Goal: Task Accomplishment & Management: Manage account settings

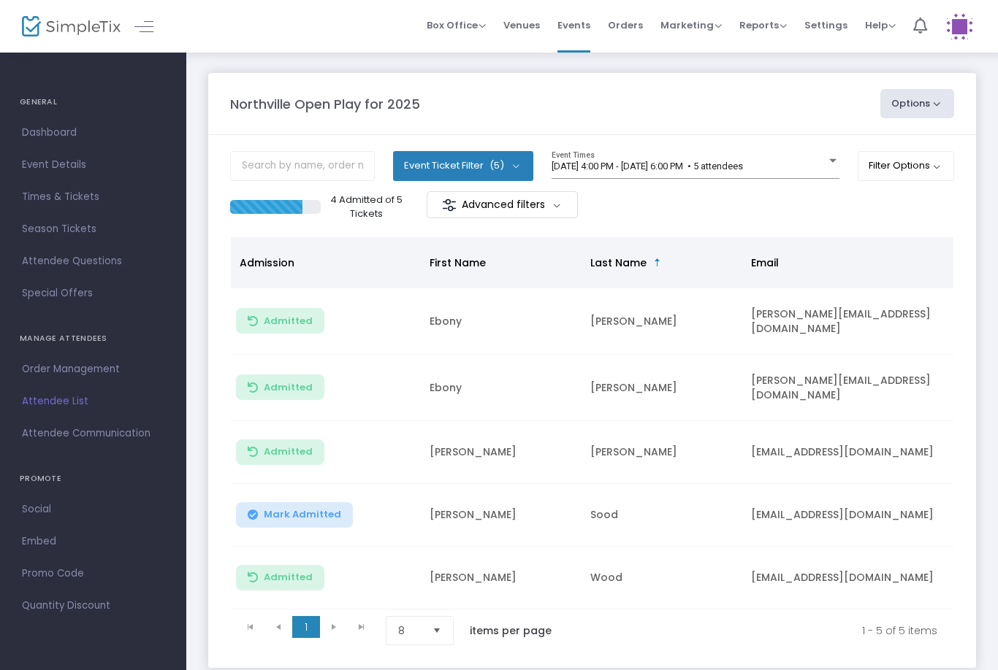
click at [914, 177] on button "Filter Options" at bounding box center [905, 165] width 97 height 29
click at [754, 208] on span "ON OFF" at bounding box center [740, 208] width 44 height 20
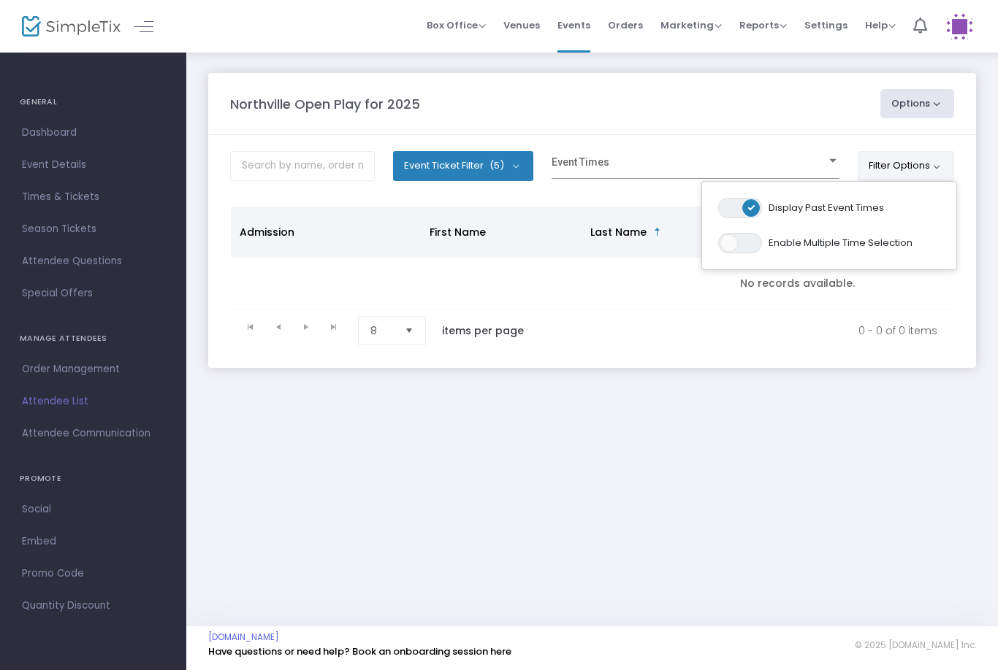
click at [683, 164] on span at bounding box center [688, 166] width 275 height 11
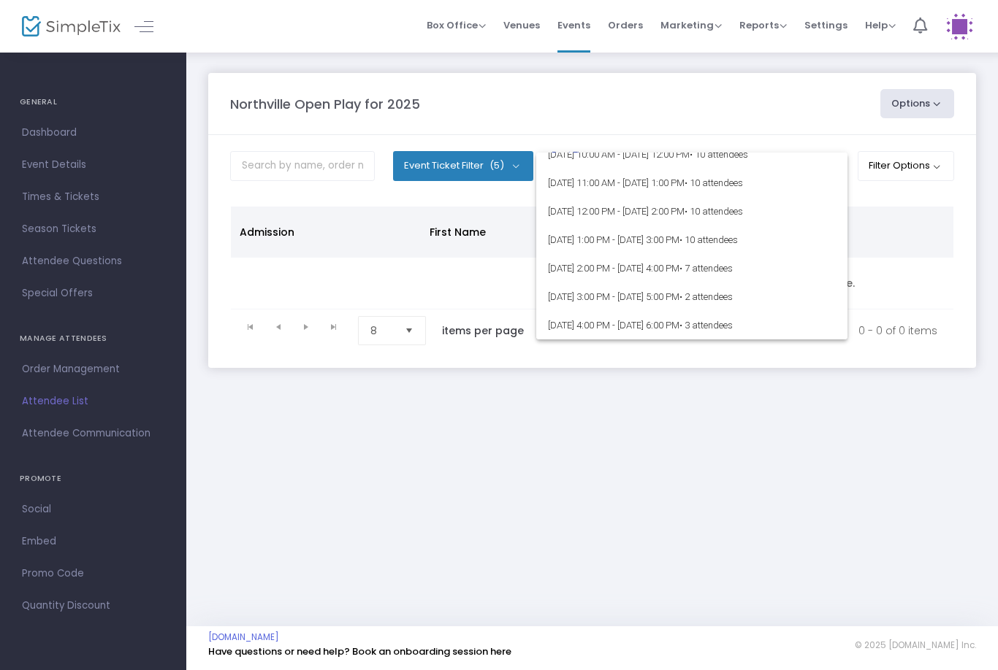
scroll to position [5538, 0]
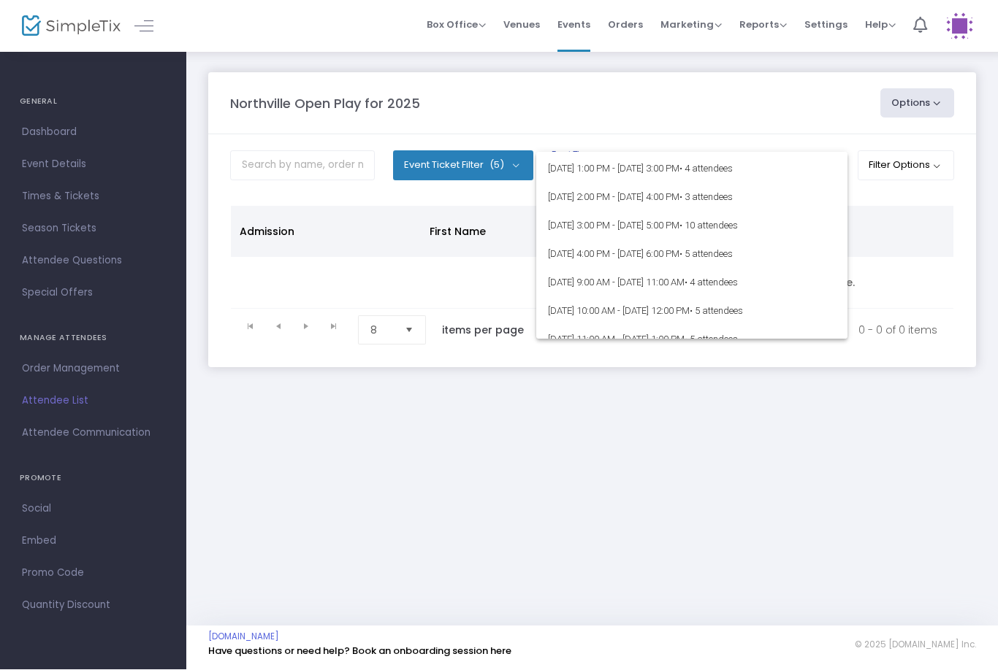
scroll to position [42296, 0]
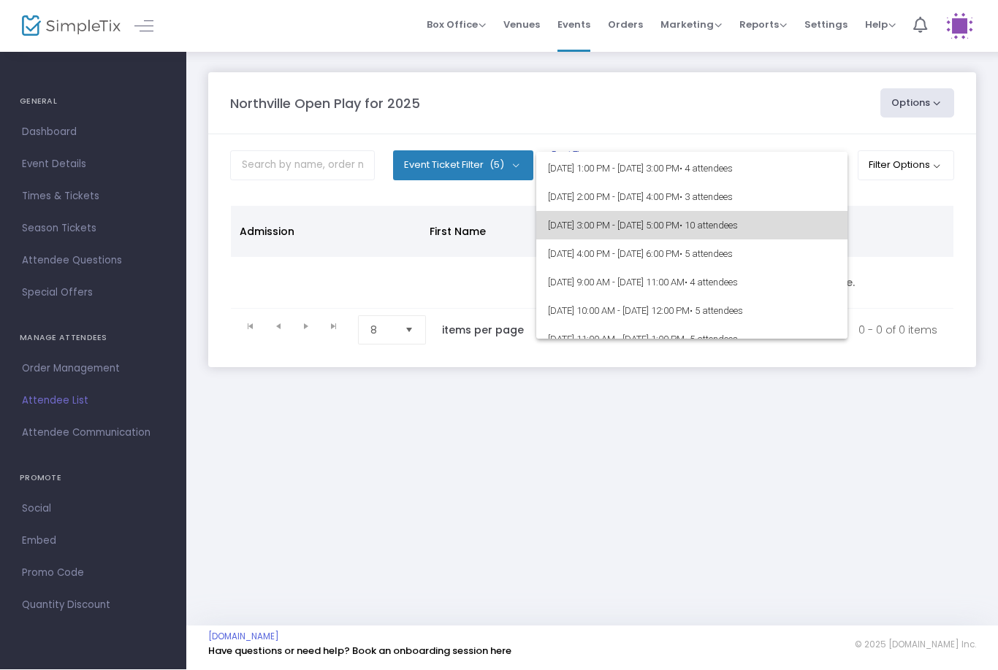
click at [781, 234] on span "[DATE] 3:00 PM - [DATE] 5:00 PM • 10 attendees" at bounding box center [692, 226] width 288 height 28
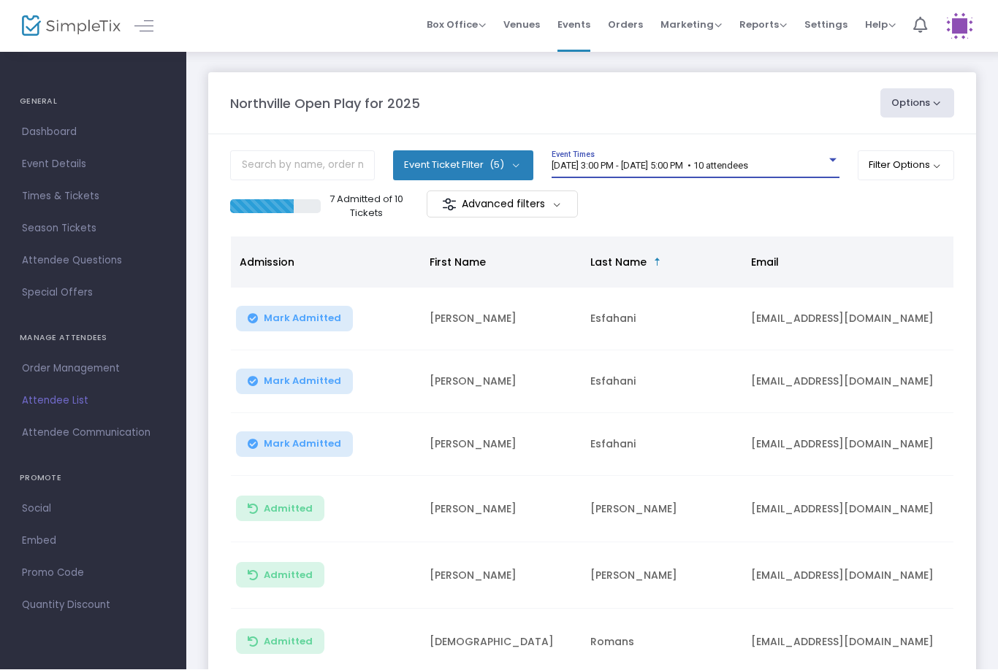
scroll to position [1, 0]
click at [920, 158] on button "Filter Options" at bounding box center [905, 164] width 97 height 29
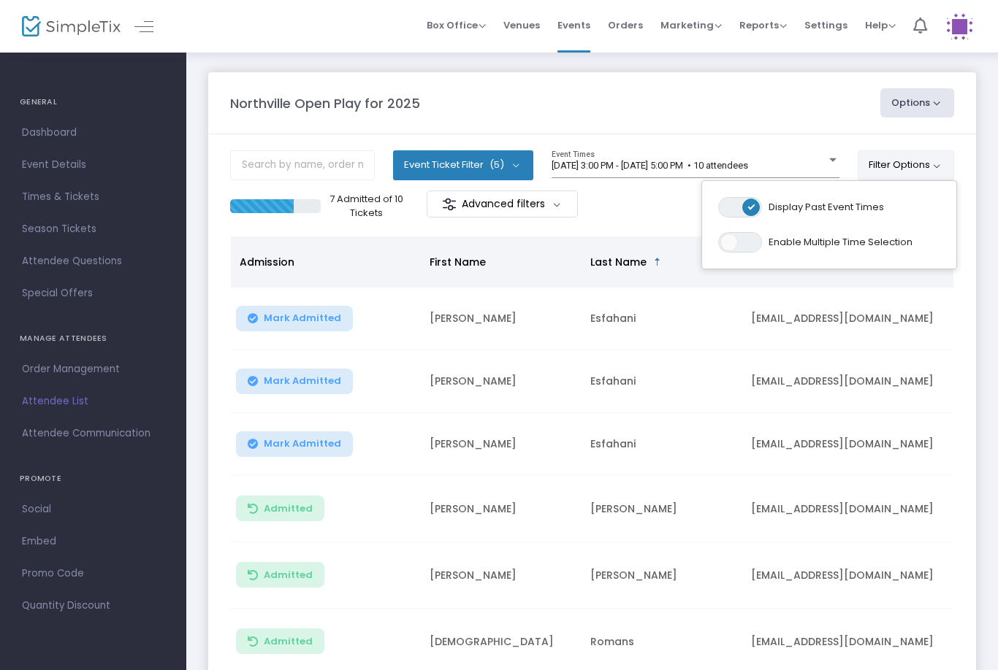
click at [733, 214] on span "ON OFF" at bounding box center [740, 207] width 44 height 20
